Goal: Book appointment/travel/reservation

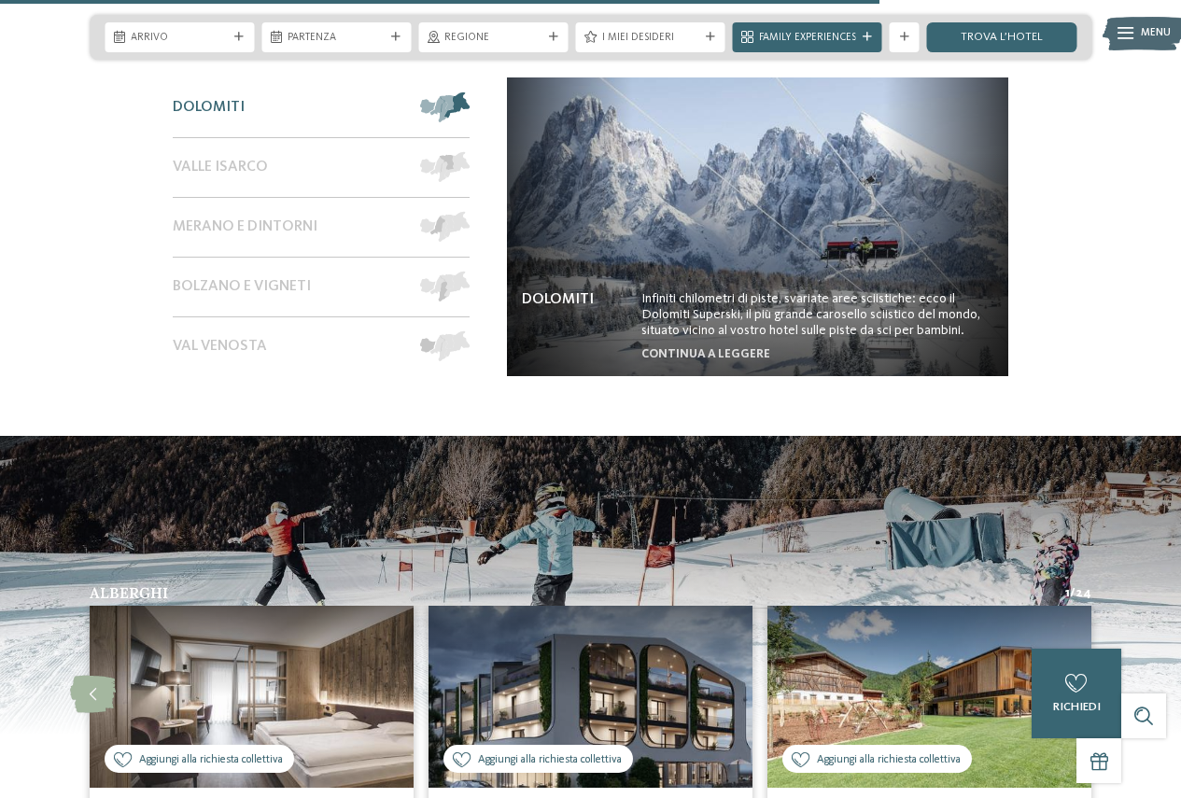
scroll to position [2987, 0]
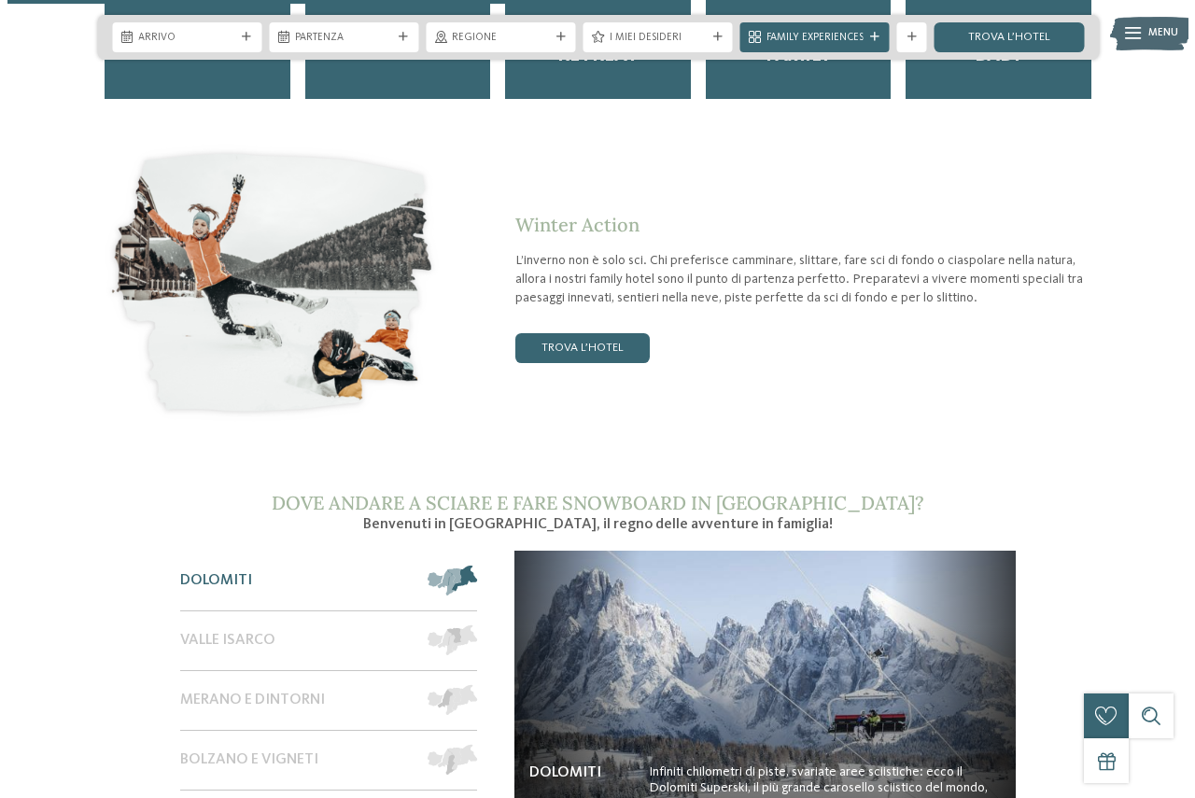
scroll to position [2240, 0]
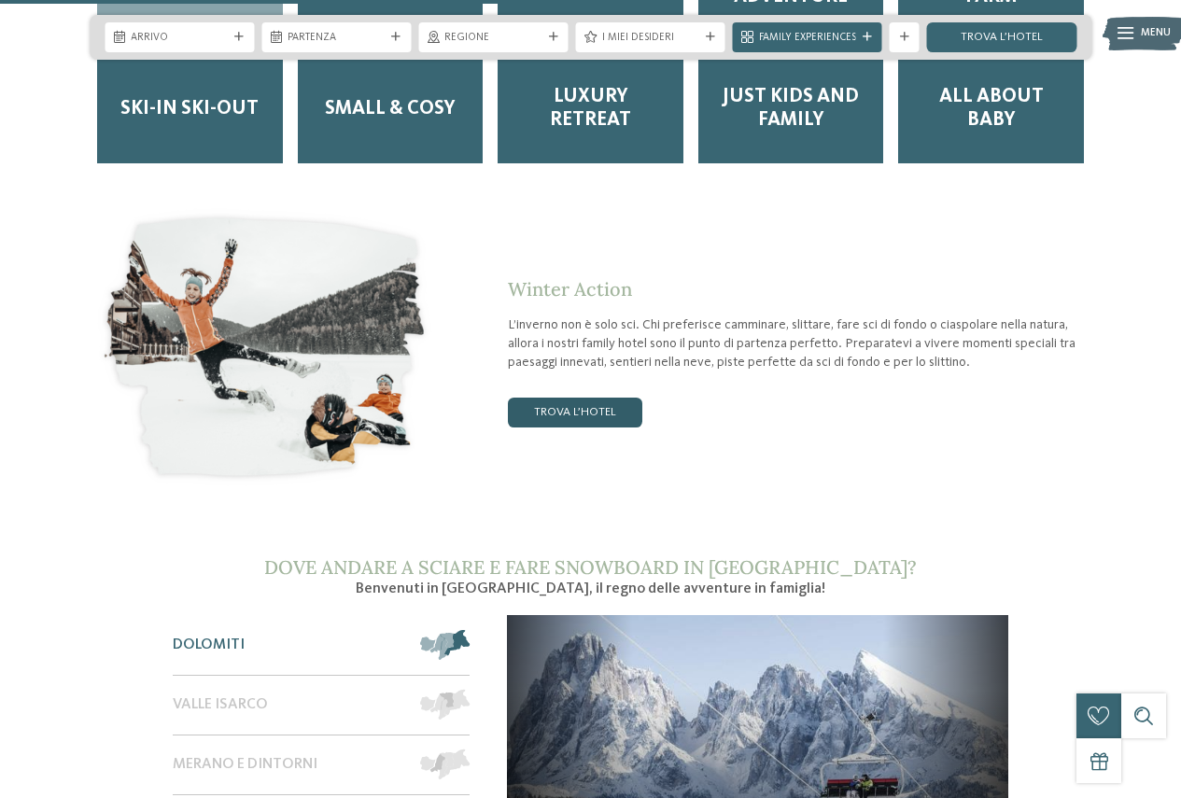
click at [575, 404] on link "trova l’hotel" at bounding box center [575, 413] width 134 height 30
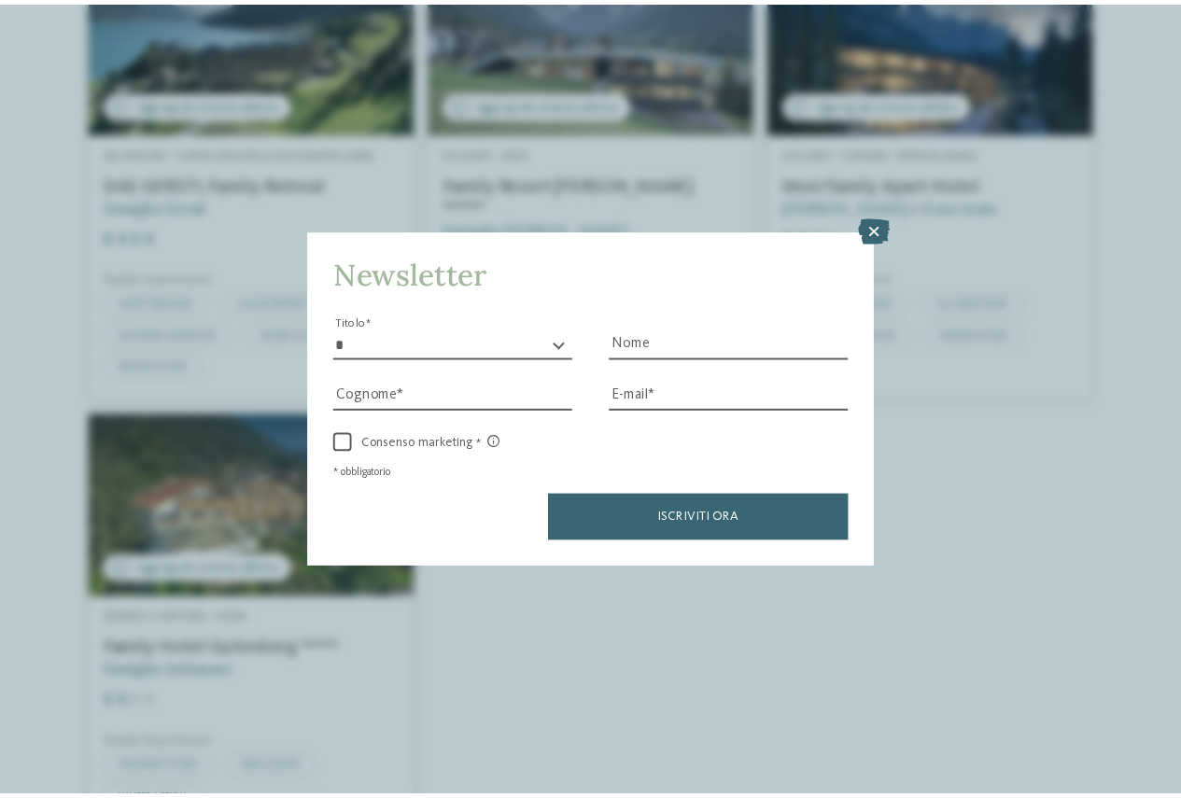
scroll to position [2511, 0]
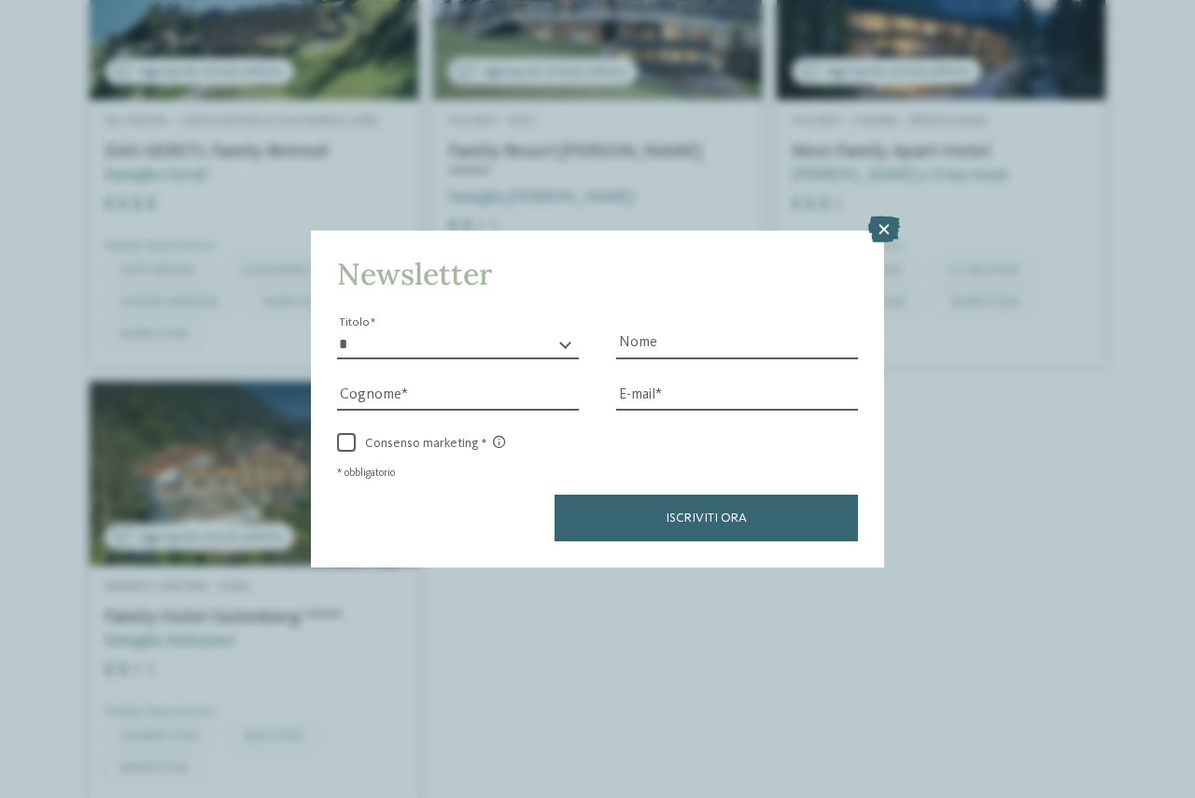
click at [893, 231] on icon at bounding box center [884, 230] width 32 height 26
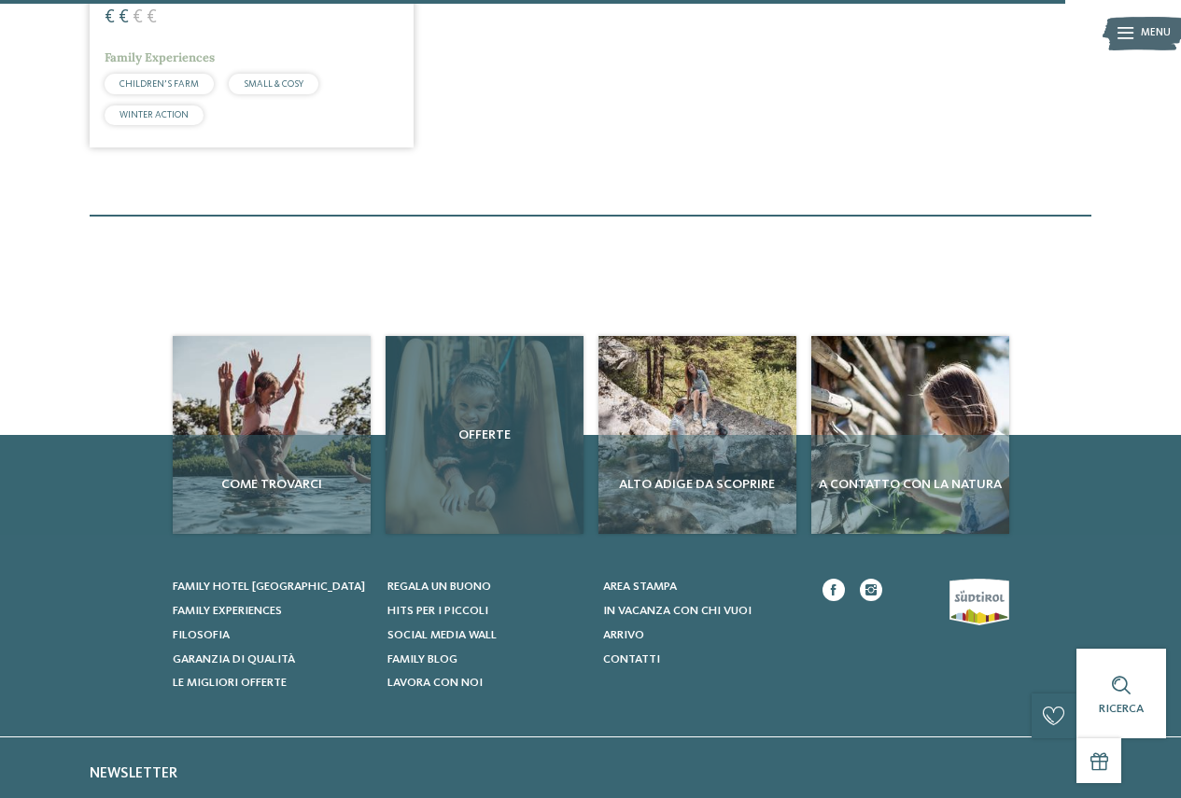
scroll to position [3164, 0]
